Goal: Book appointment/travel/reservation

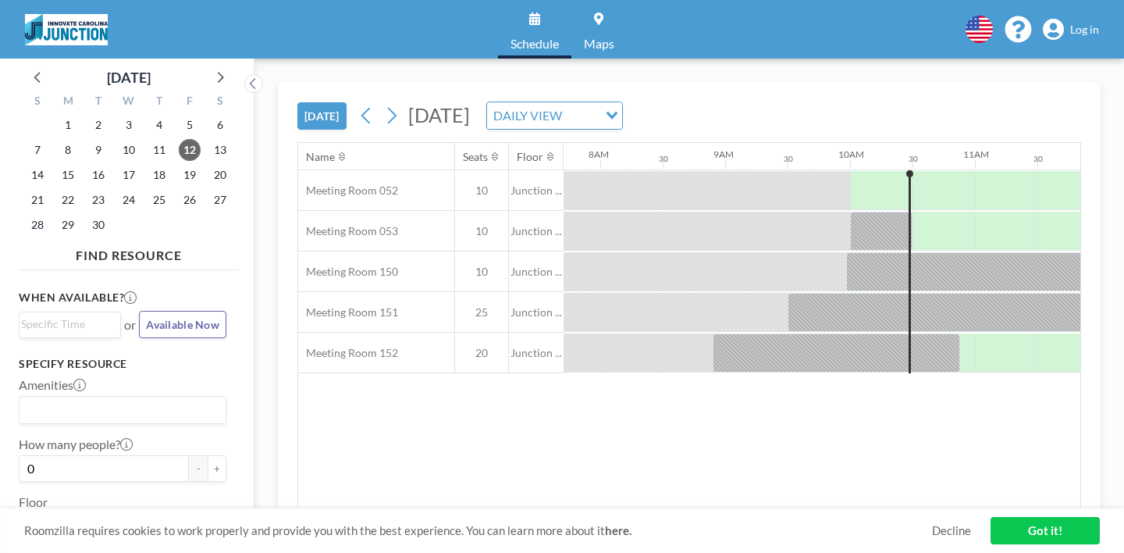
scroll to position [0, 964]
click at [911, 171] on div at bounding box center [942, 190] width 62 height 39
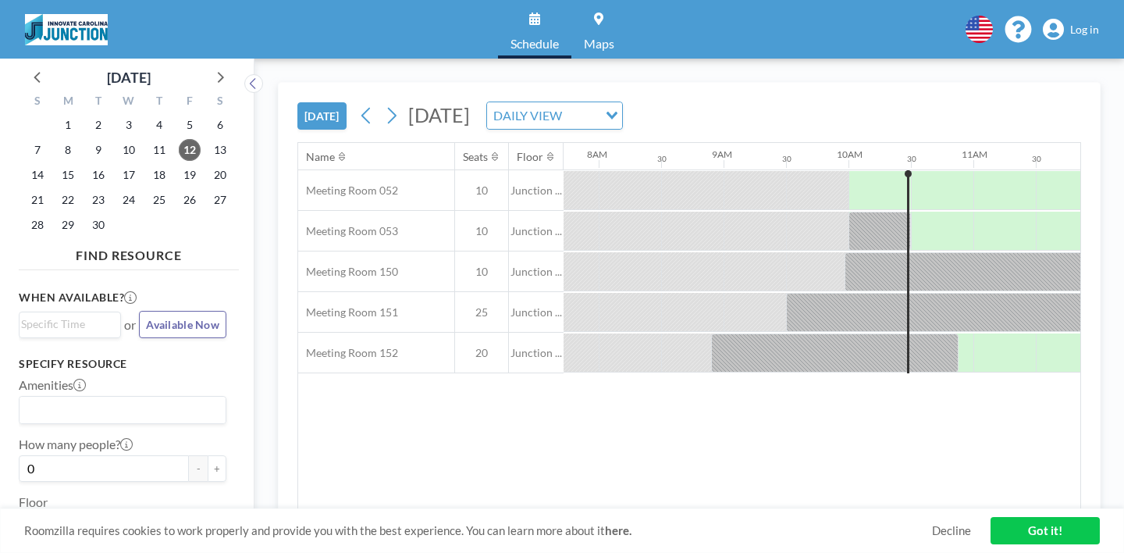
click at [1020, 532] on link "Got it!" at bounding box center [1045, 530] width 109 height 27
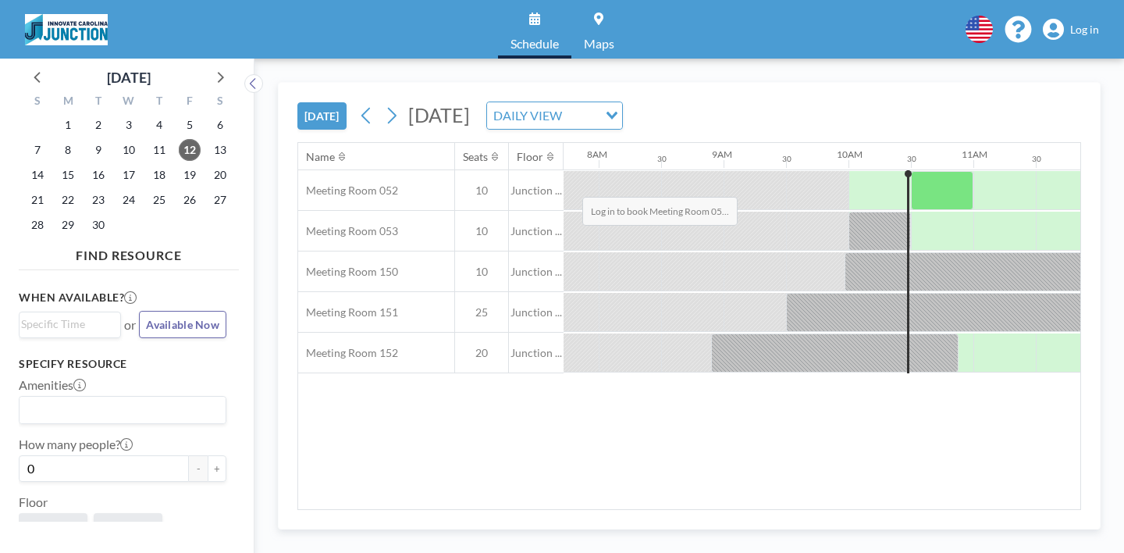
click at [911, 171] on div at bounding box center [942, 190] width 62 height 39
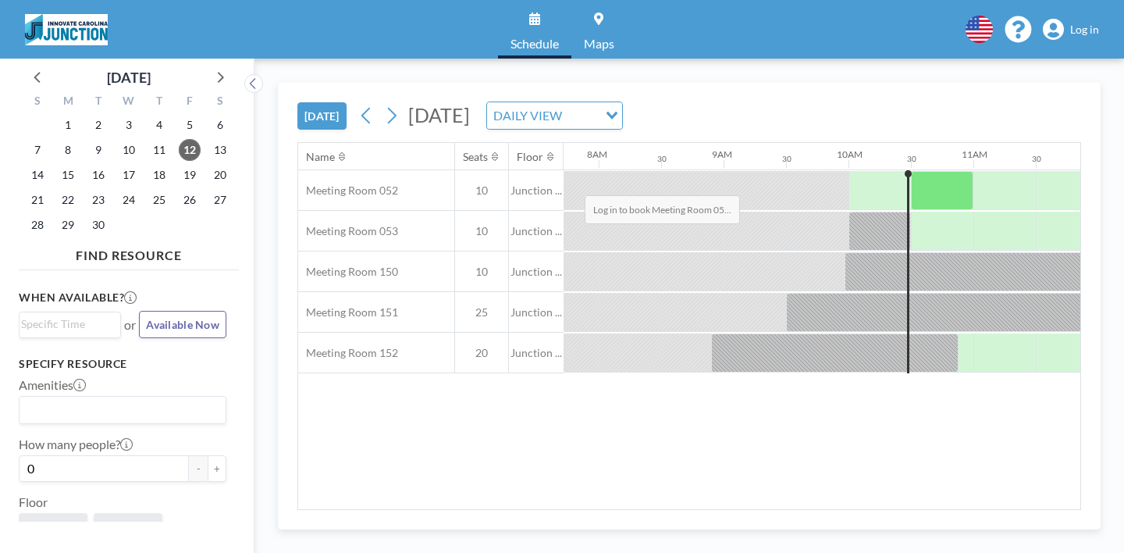
click at [911, 171] on div at bounding box center [942, 190] width 62 height 39
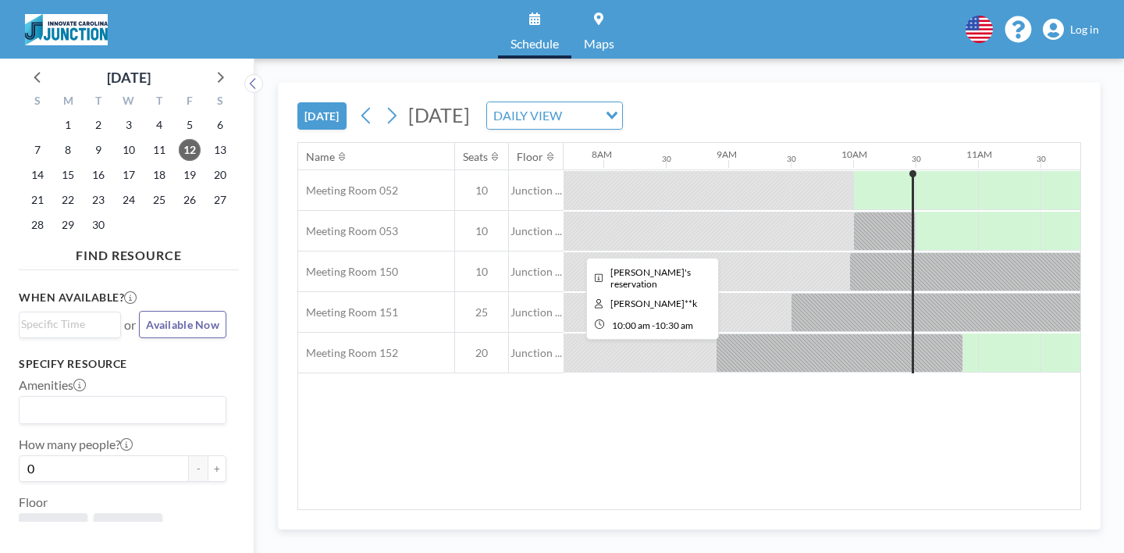
scroll to position [0, 964]
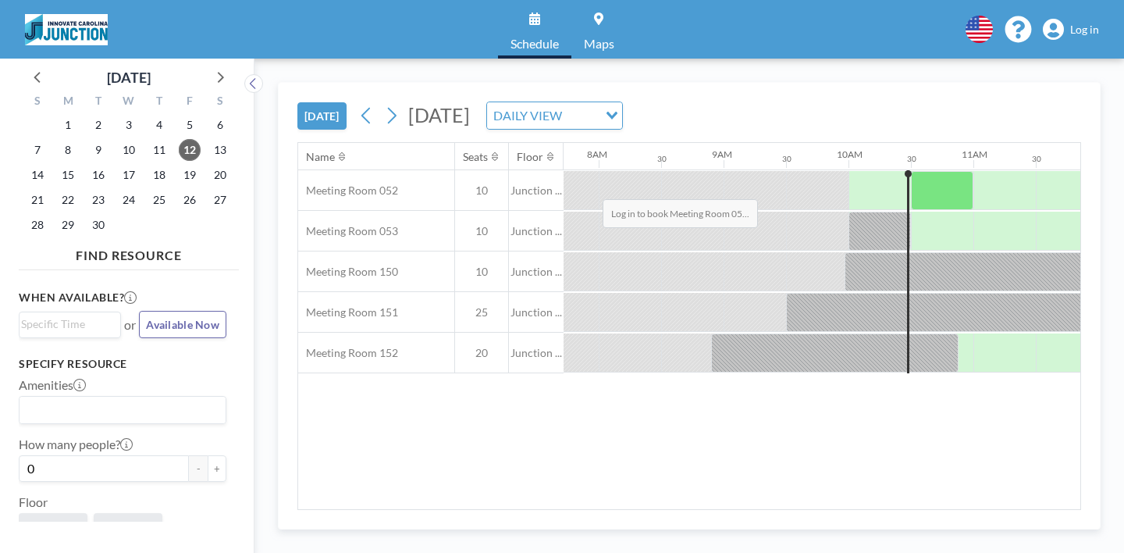
click at [911, 171] on div at bounding box center [942, 190] width 62 height 39
click at [910, 171] on div at bounding box center [941, 190] width 63 height 39
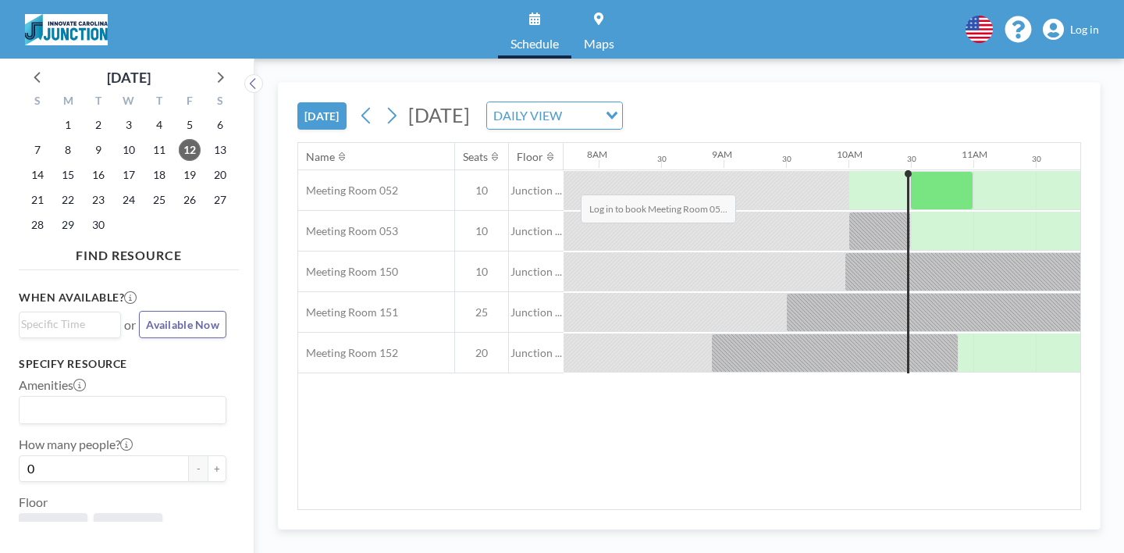
click at [910, 171] on div at bounding box center [941, 190] width 63 height 39
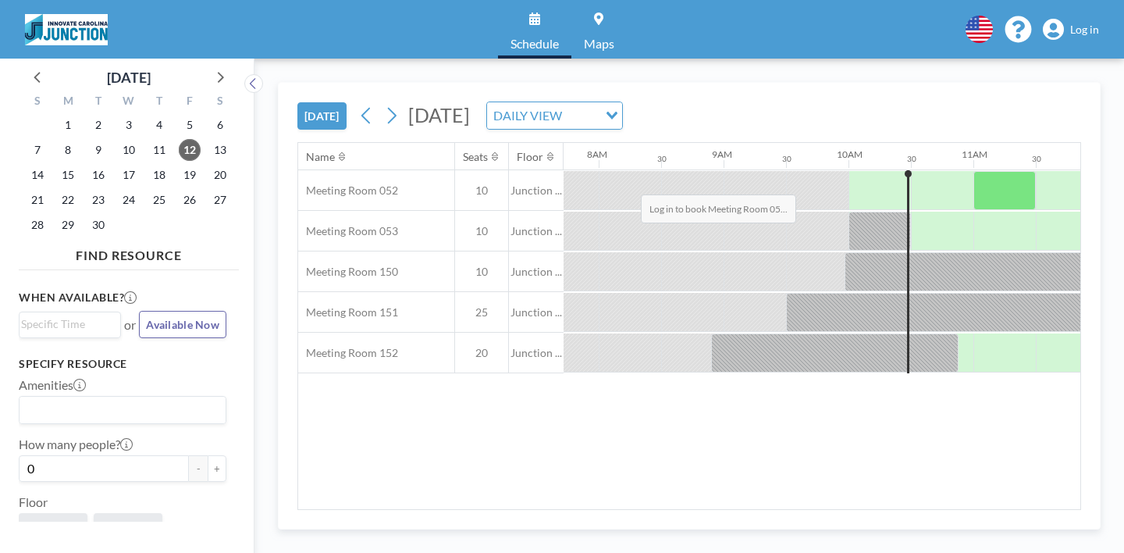
click at [974, 171] on div at bounding box center [1005, 190] width 62 height 39
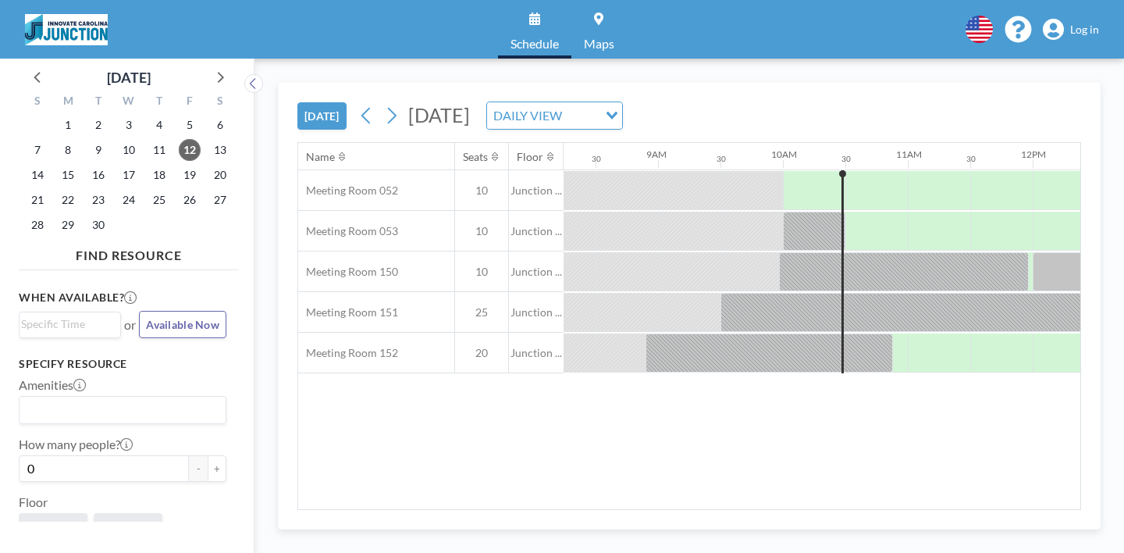
scroll to position [0, 1003]
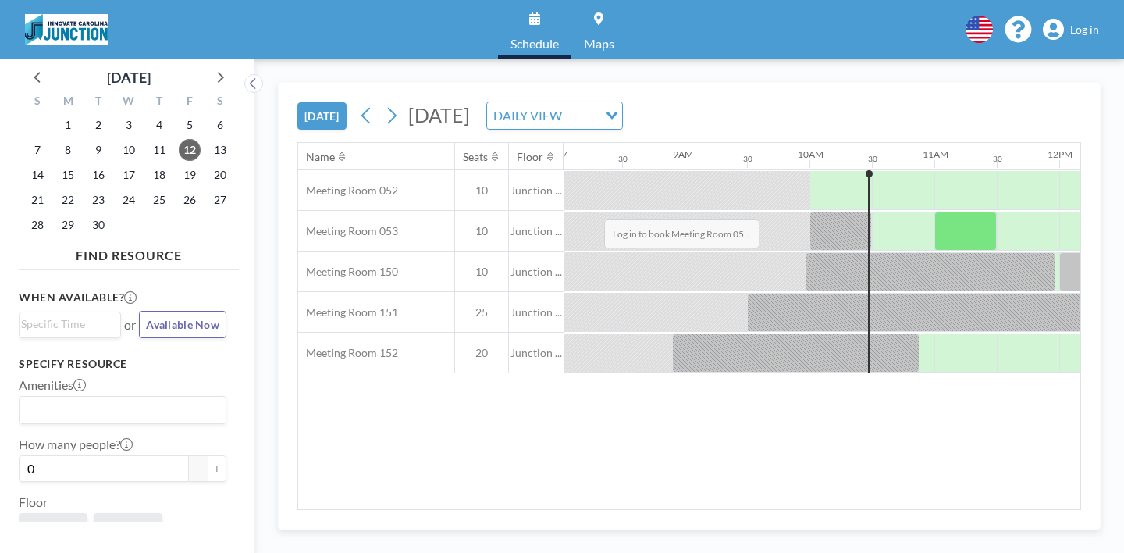
click at [935, 212] on div at bounding box center [966, 231] width 62 height 39
click at [1097, 26] on span "Log in" at bounding box center [1084, 30] width 29 height 14
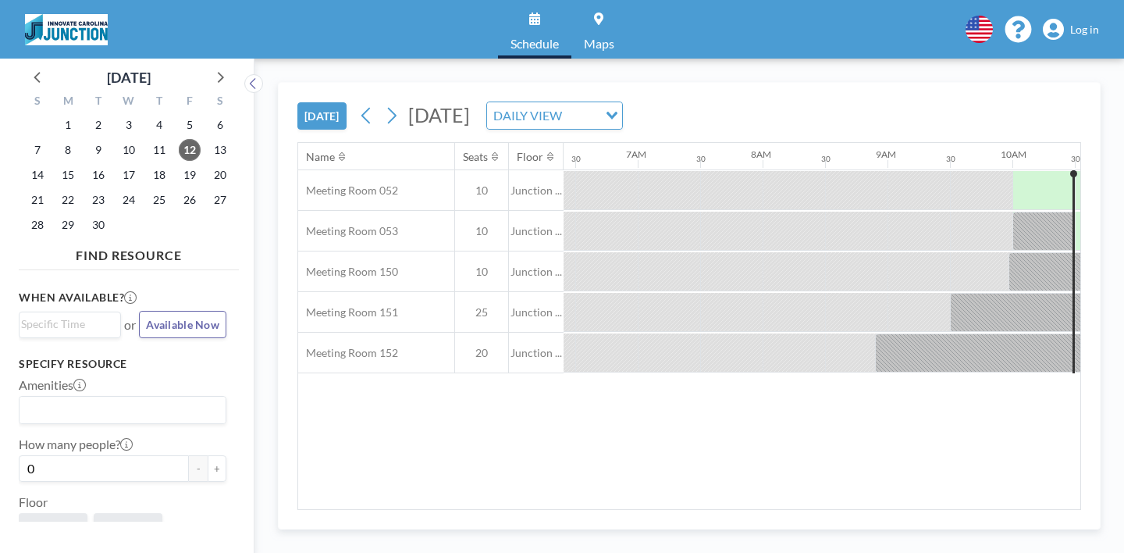
scroll to position [0, 964]
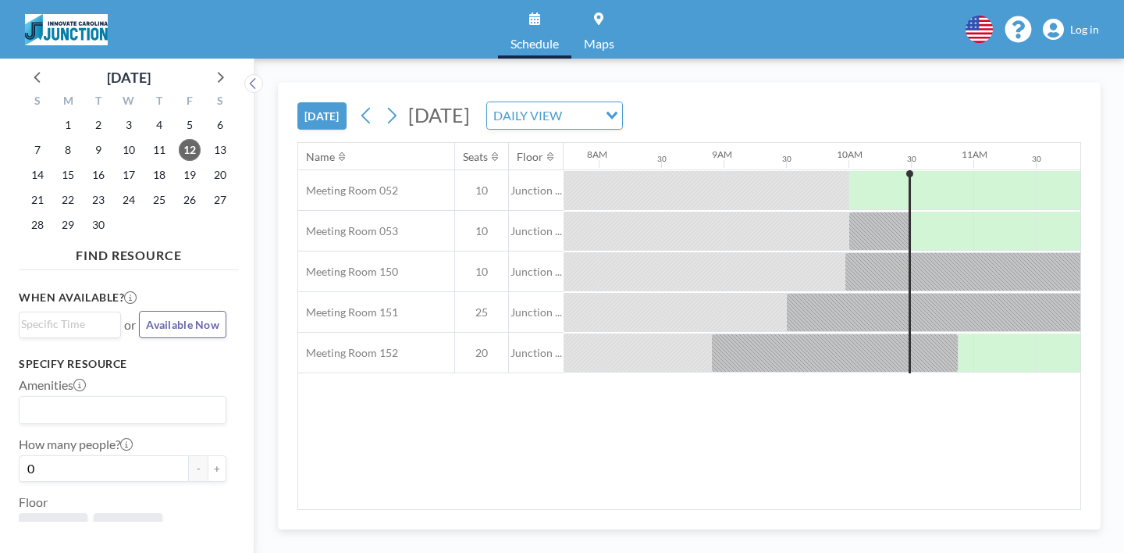
click at [1096, 26] on span "Log in" at bounding box center [1084, 30] width 29 height 14
